Goal: Find specific page/section: Find specific page/section

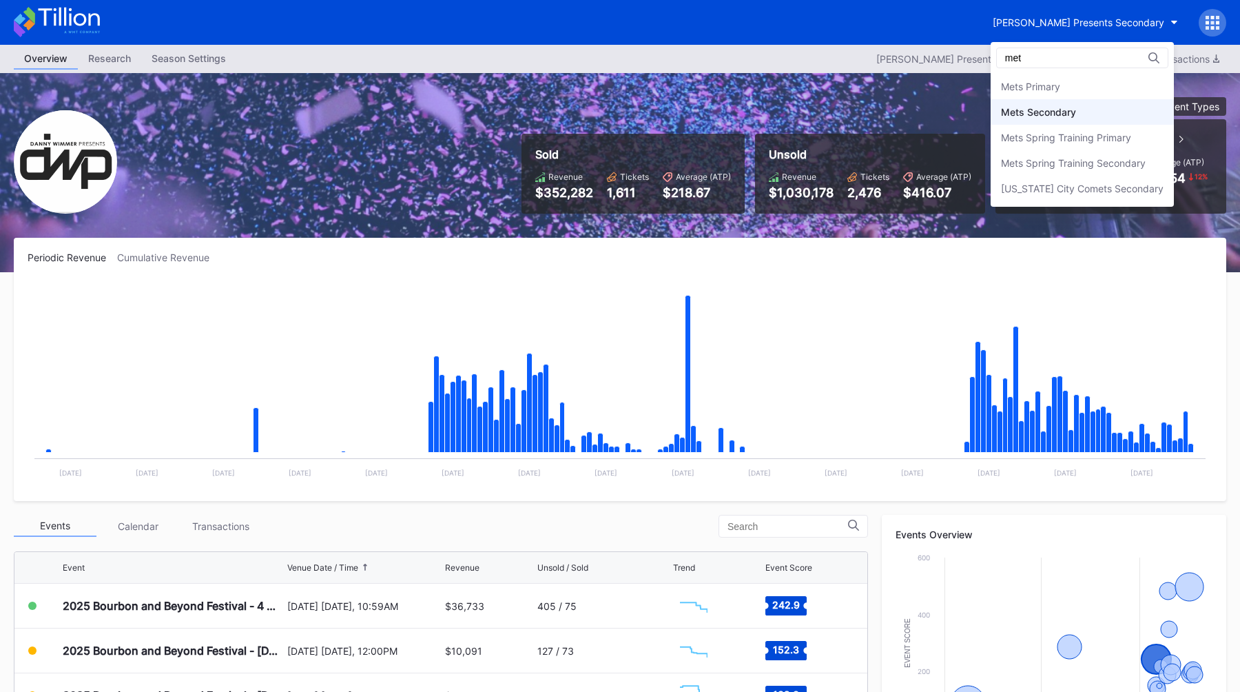
type input "met"
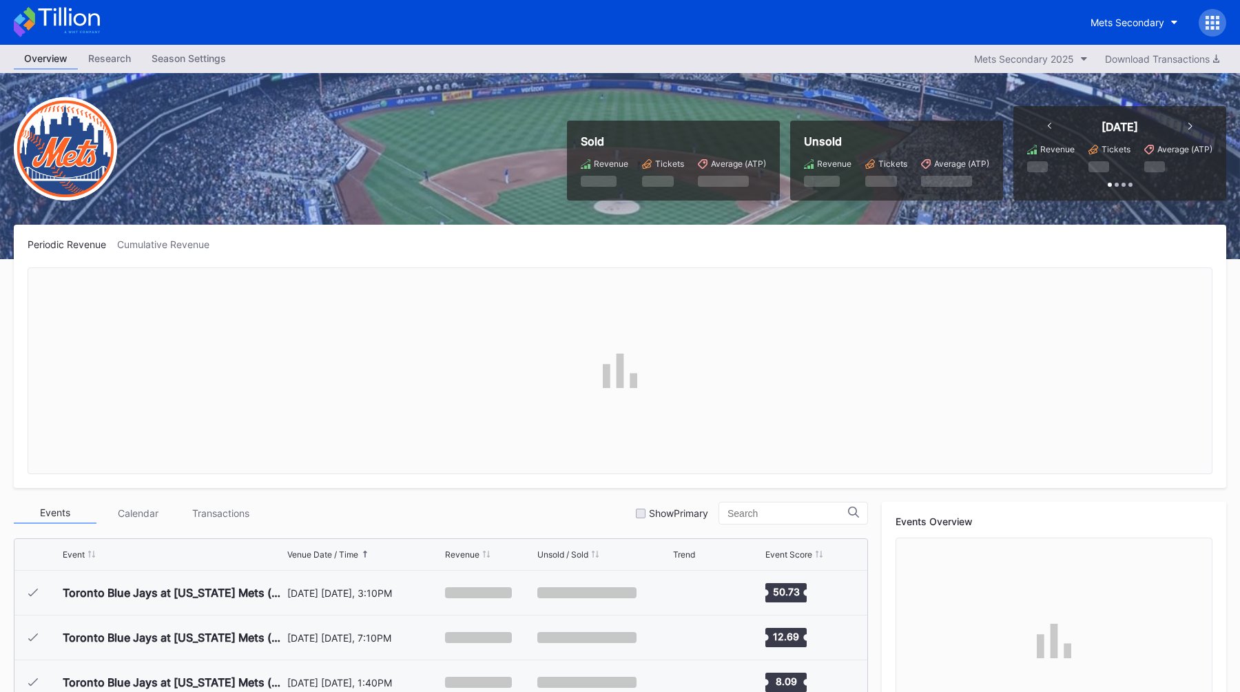
scroll to position [2956, 0]
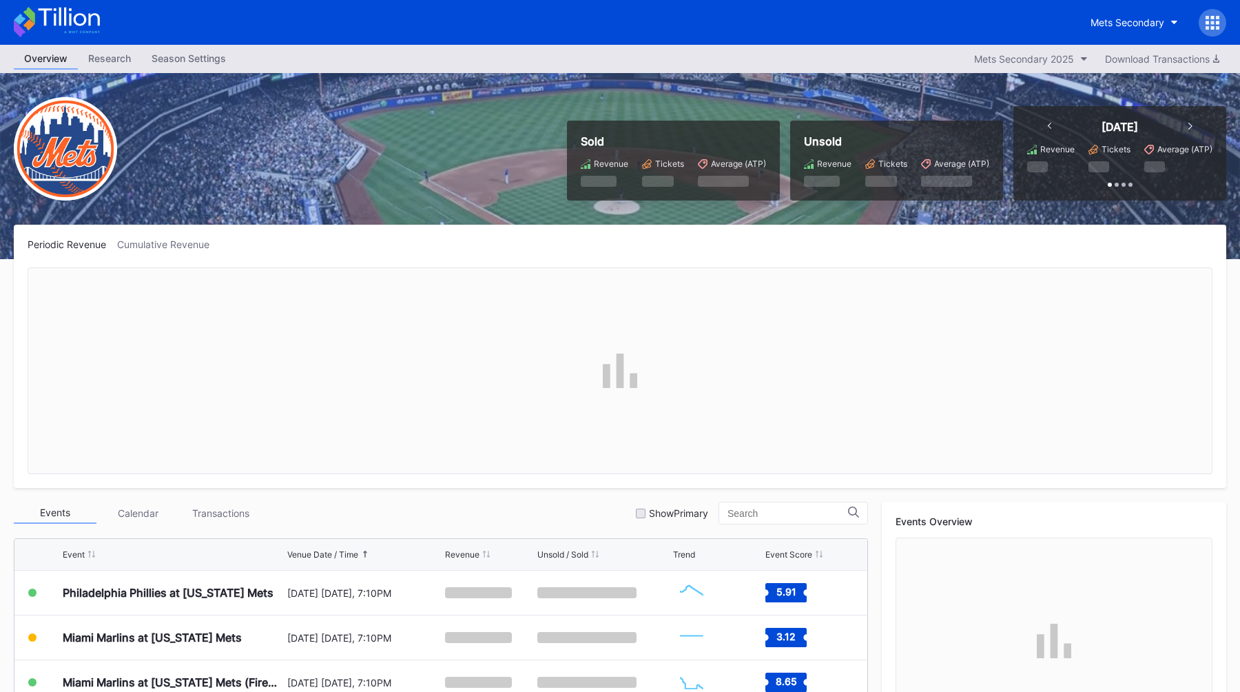
click at [1211, 9] on div at bounding box center [1213, 23] width 28 height 28
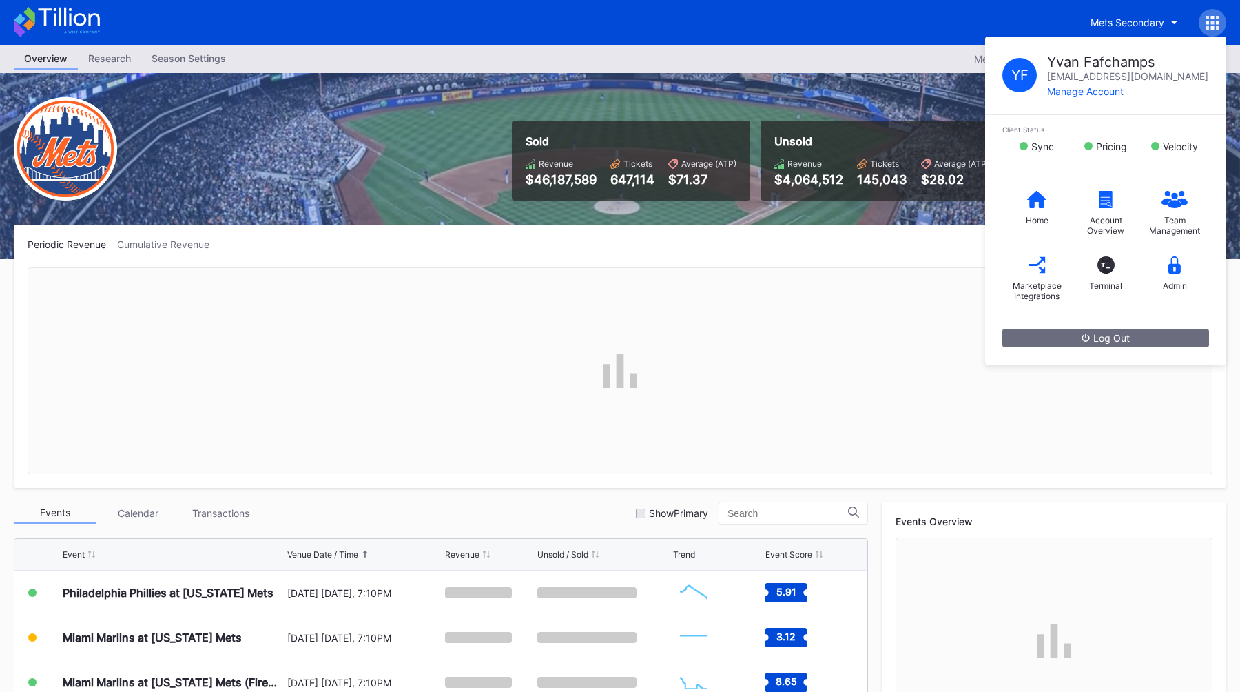
click at [1211, 17] on icon at bounding box center [1212, 17] width 3 height 3
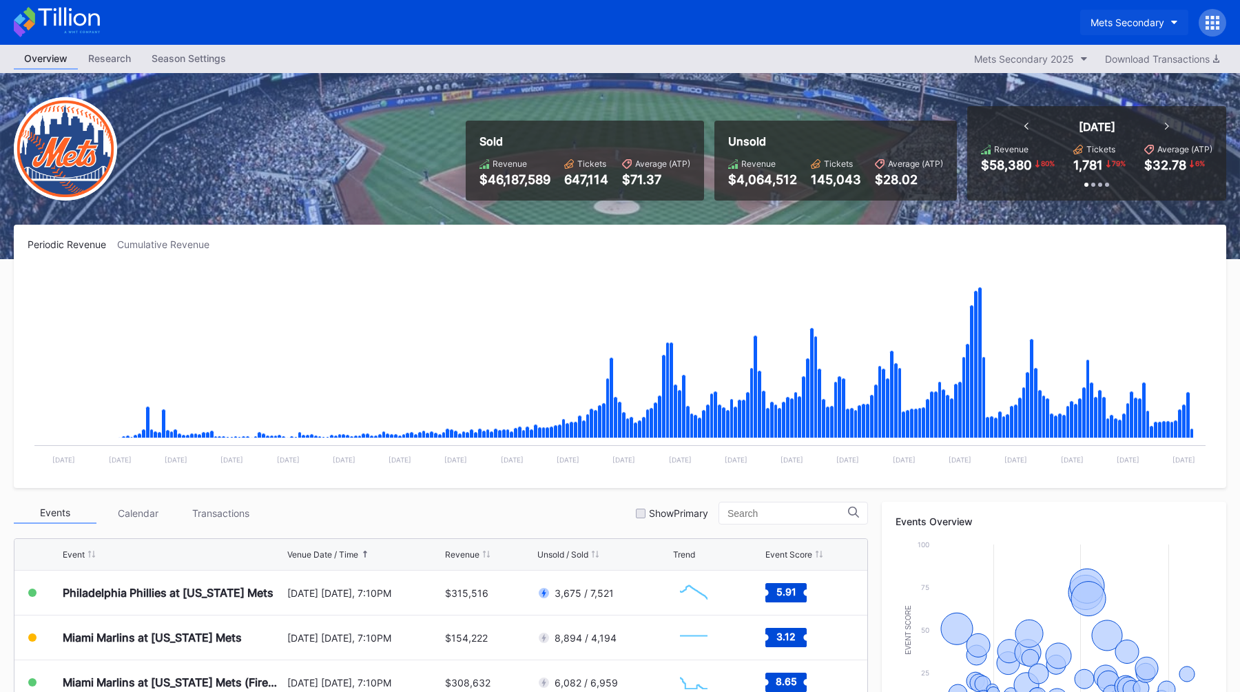
click at [1142, 24] on div "Mets Secondary" at bounding box center [1128, 23] width 74 height 12
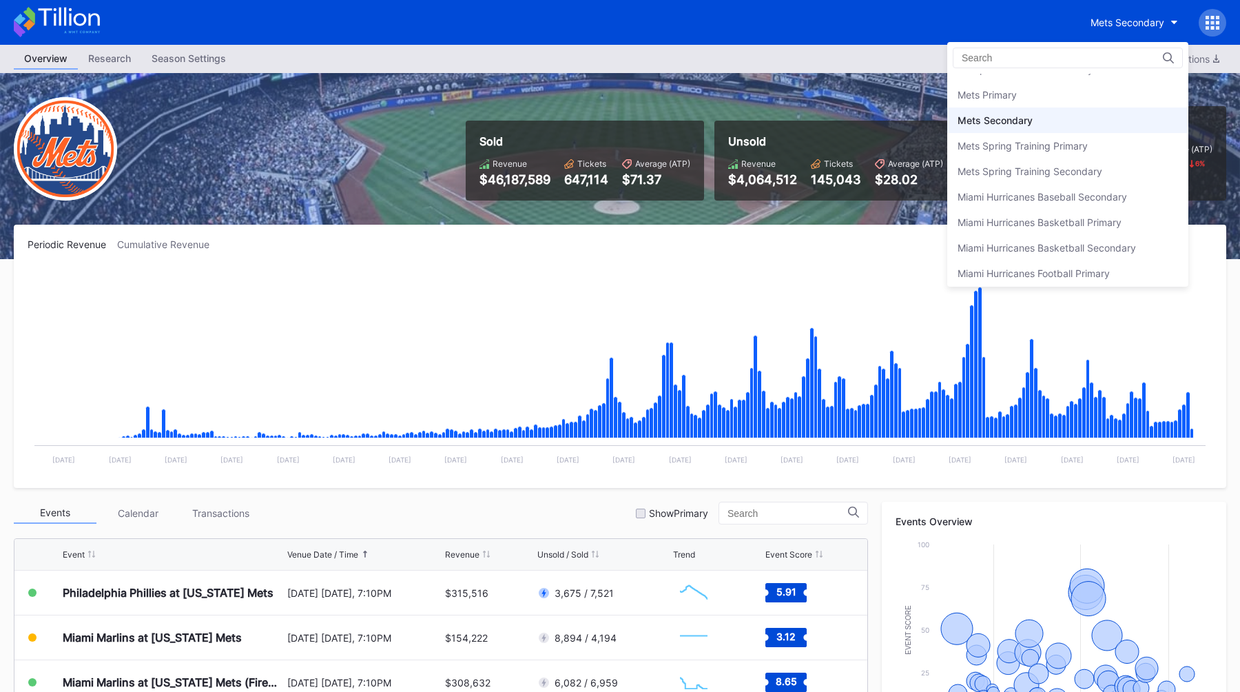
scroll to position [2131, 0]
click at [1081, 90] on div "Mets Primary" at bounding box center [1068, 96] width 241 height 25
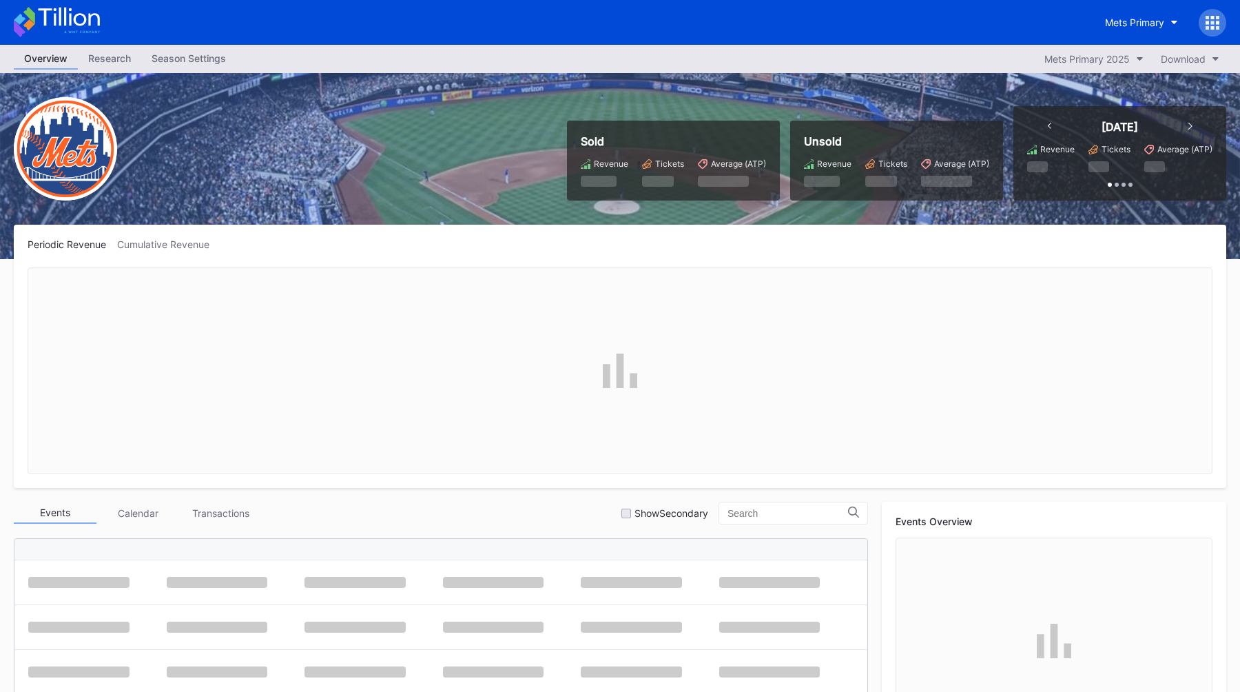
scroll to position [2956, 0]
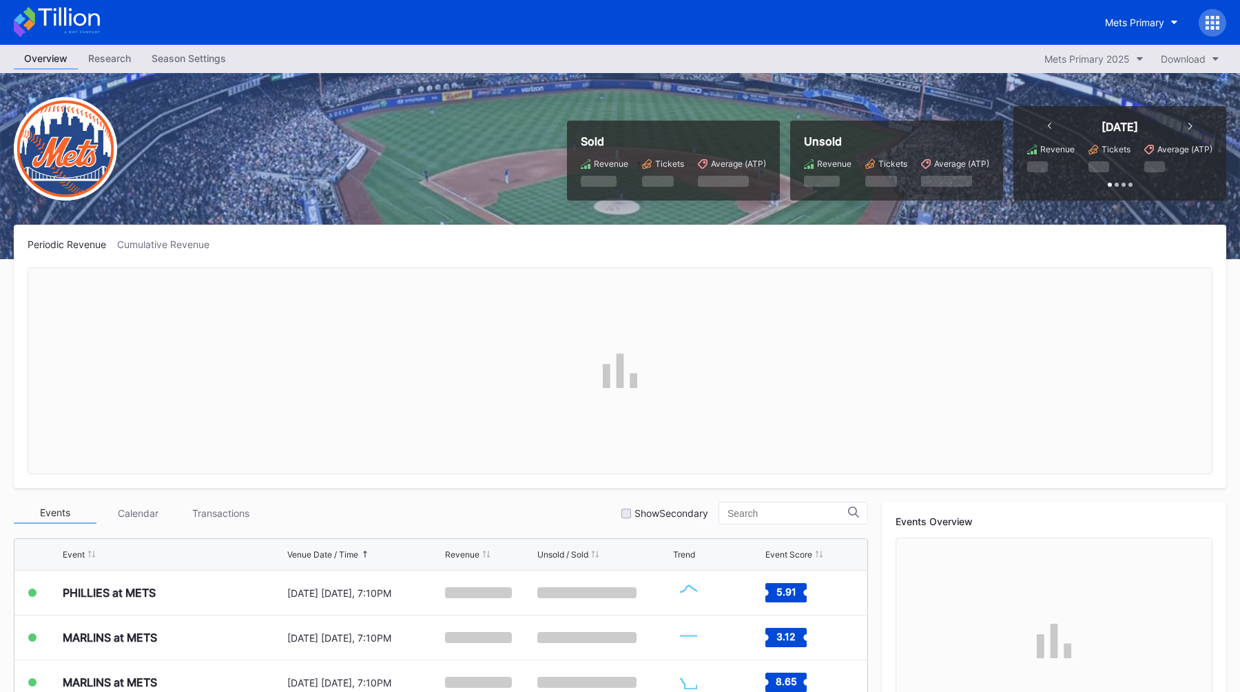
click at [1227, 26] on div "Mets Primary" at bounding box center [620, 22] width 1240 height 45
click at [1223, 26] on div at bounding box center [1213, 23] width 28 height 28
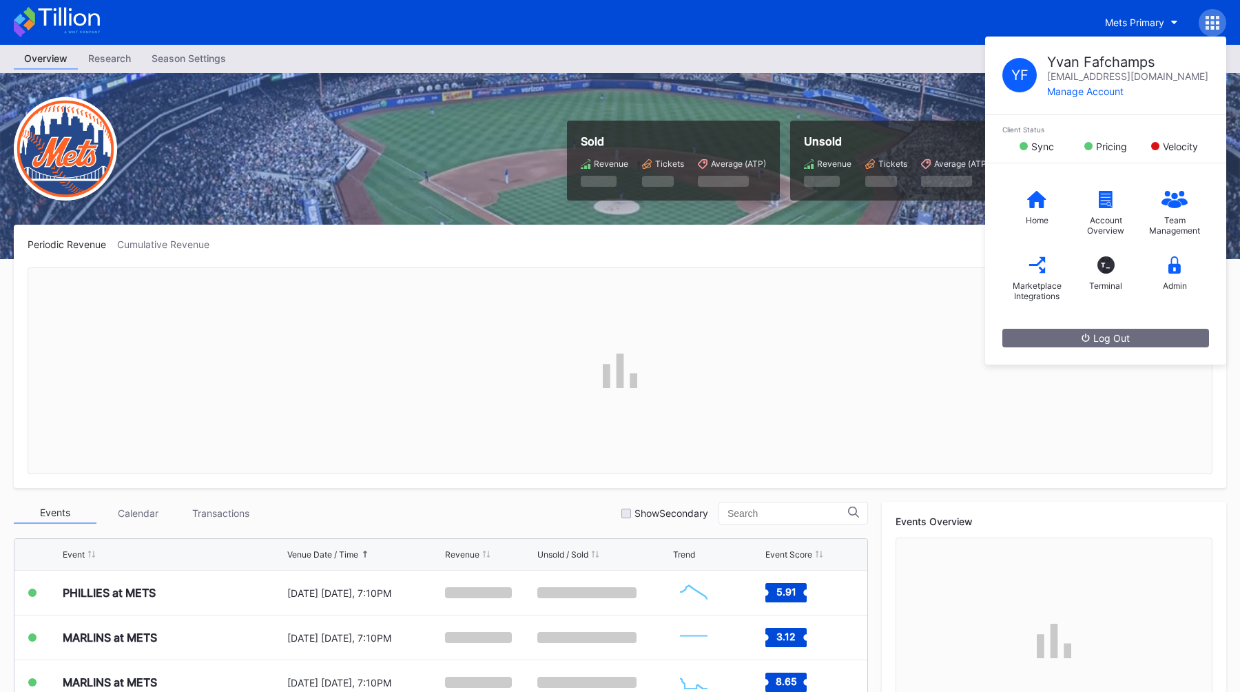
click at [1214, 25] on icon at bounding box center [1213, 23] width 14 height 14
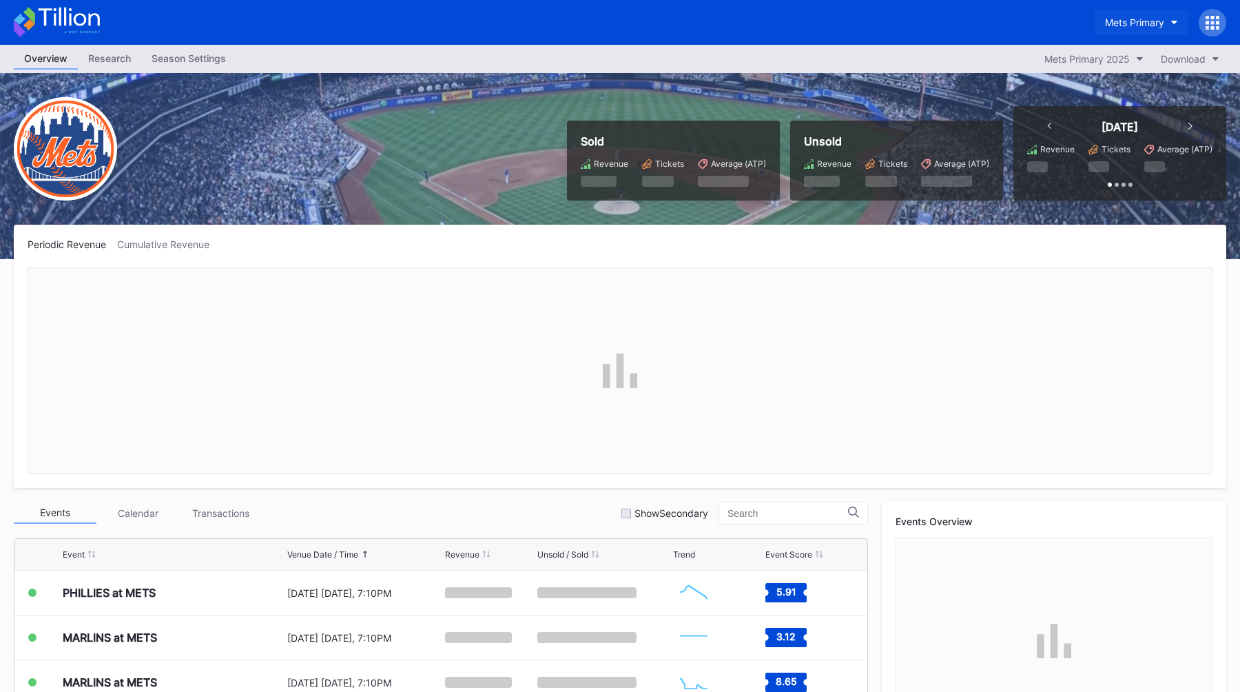
click at [1163, 25] on div "Mets Primary" at bounding box center [1134, 23] width 59 height 12
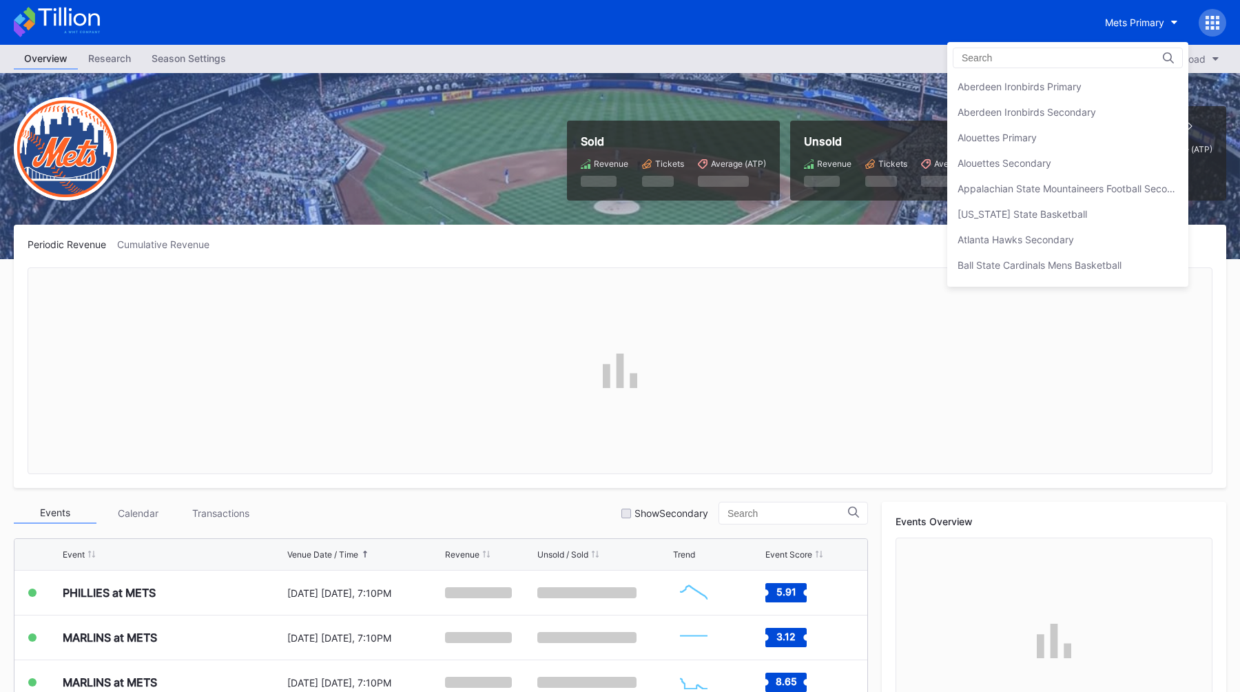
scroll to position [2142, 0]
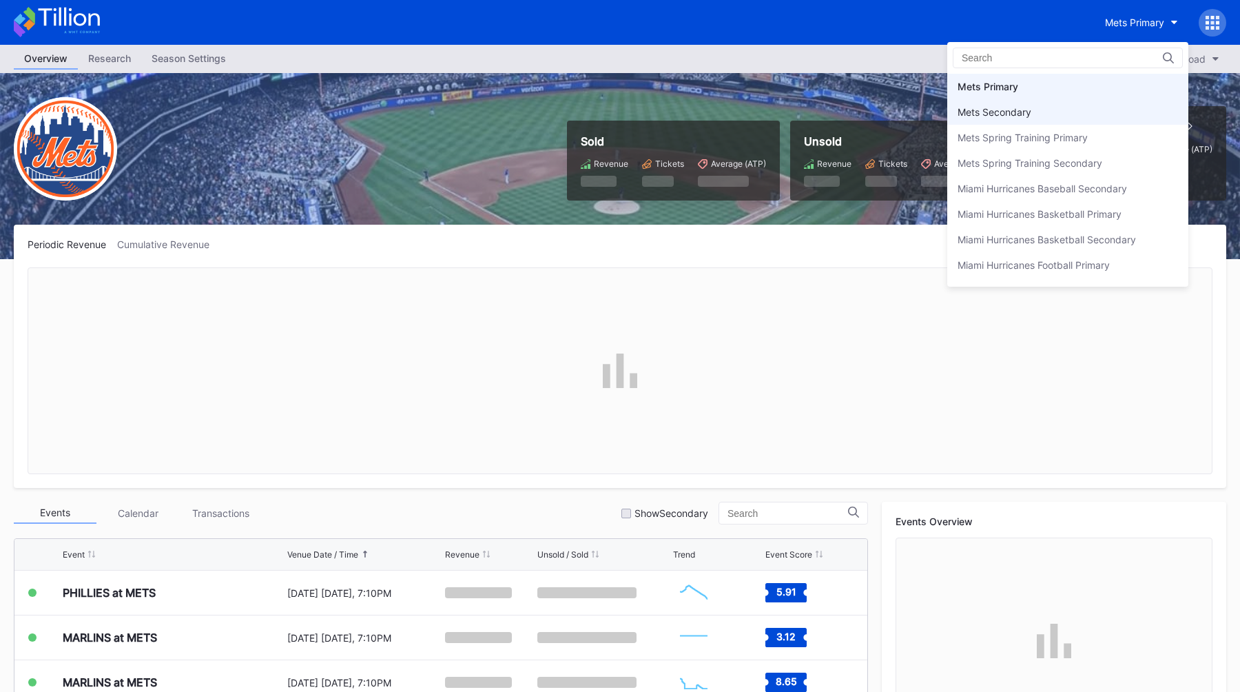
click at [1087, 109] on div "Mets Secondary" at bounding box center [1068, 111] width 241 height 25
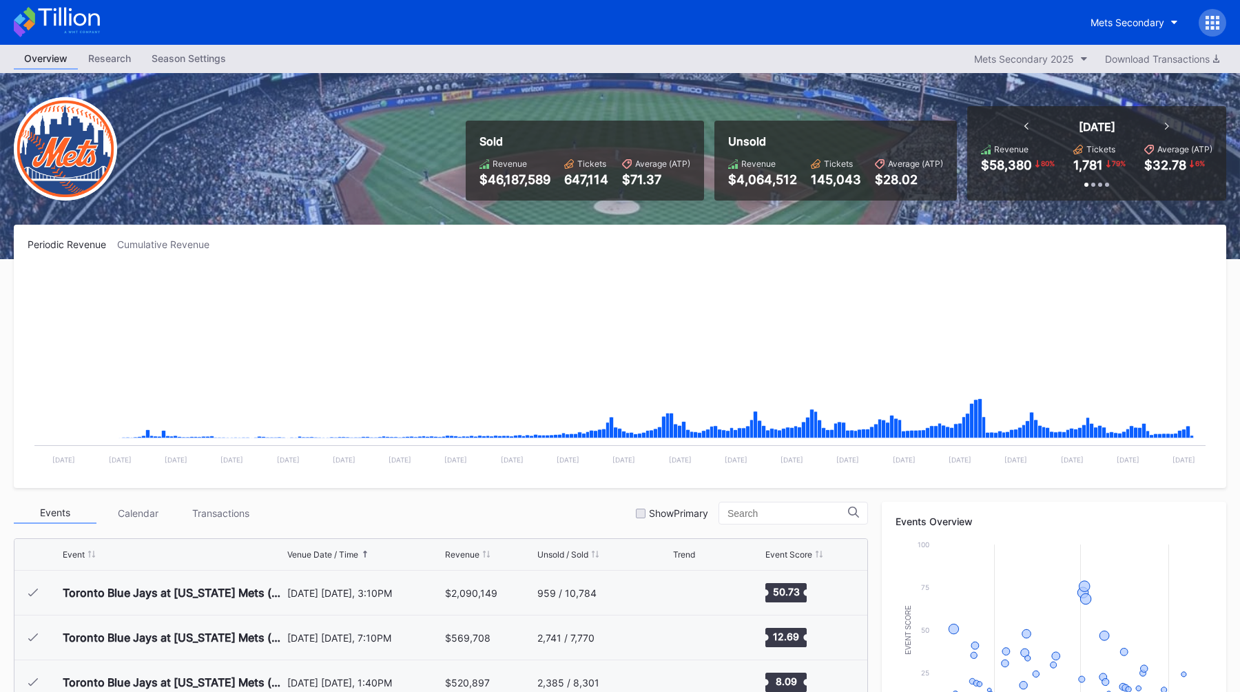
scroll to position [2956, 0]
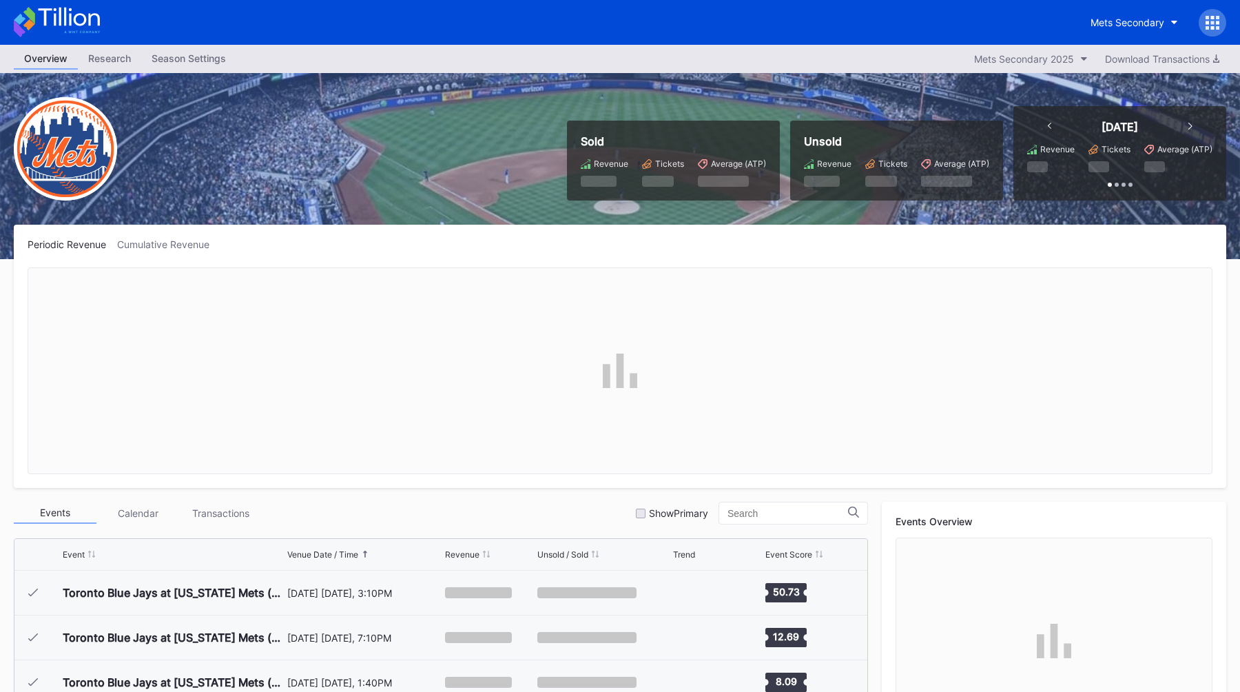
scroll to position [2956, 0]
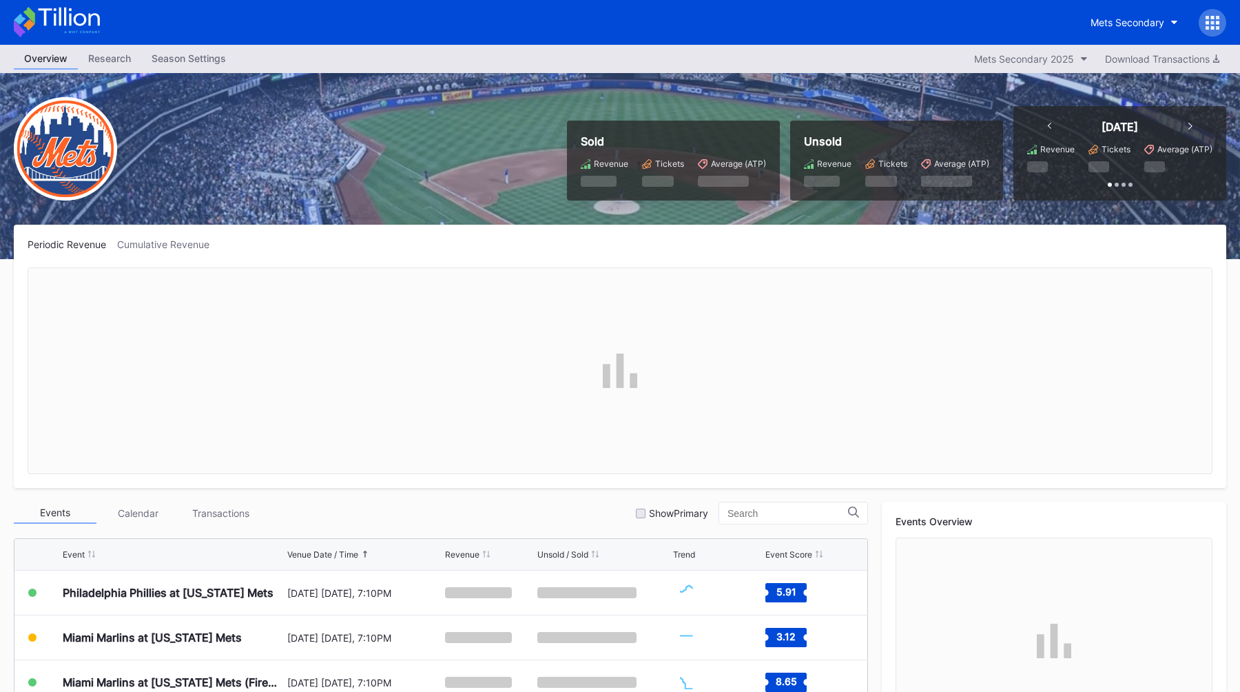
click at [1207, 21] on icon at bounding box center [1207, 22] width 3 height 3
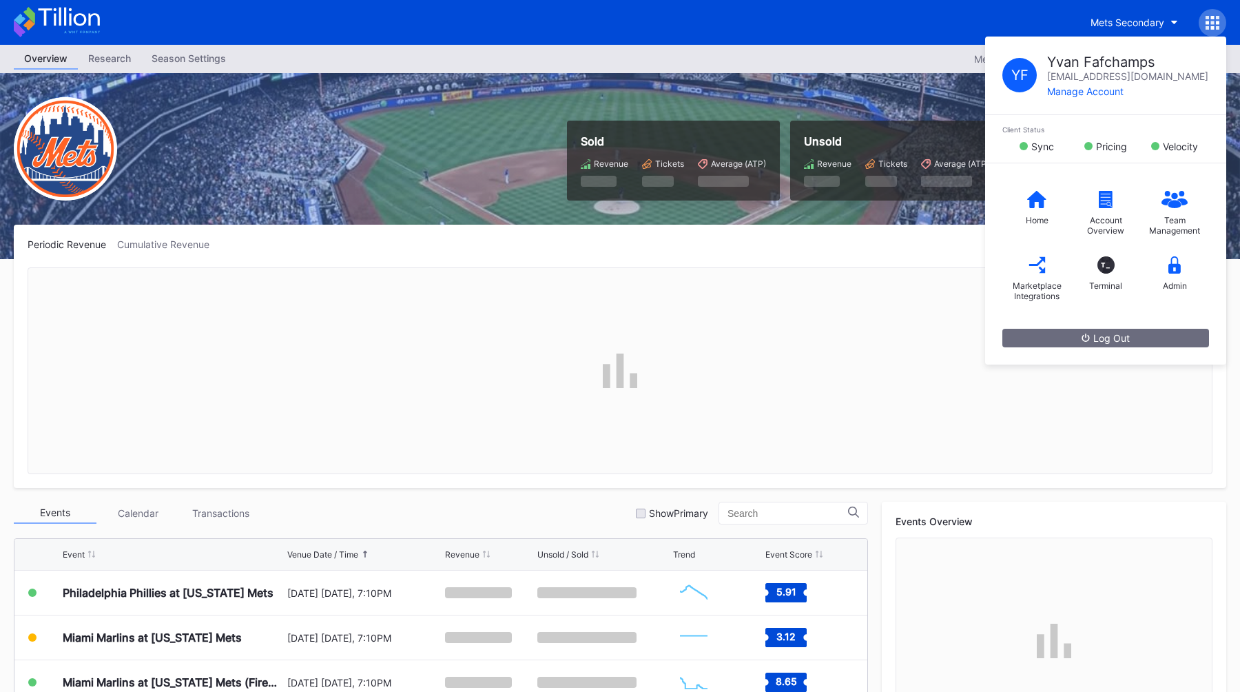
click at [1207, 21] on icon at bounding box center [1207, 22] width 3 height 3
